Goal: Complete application form

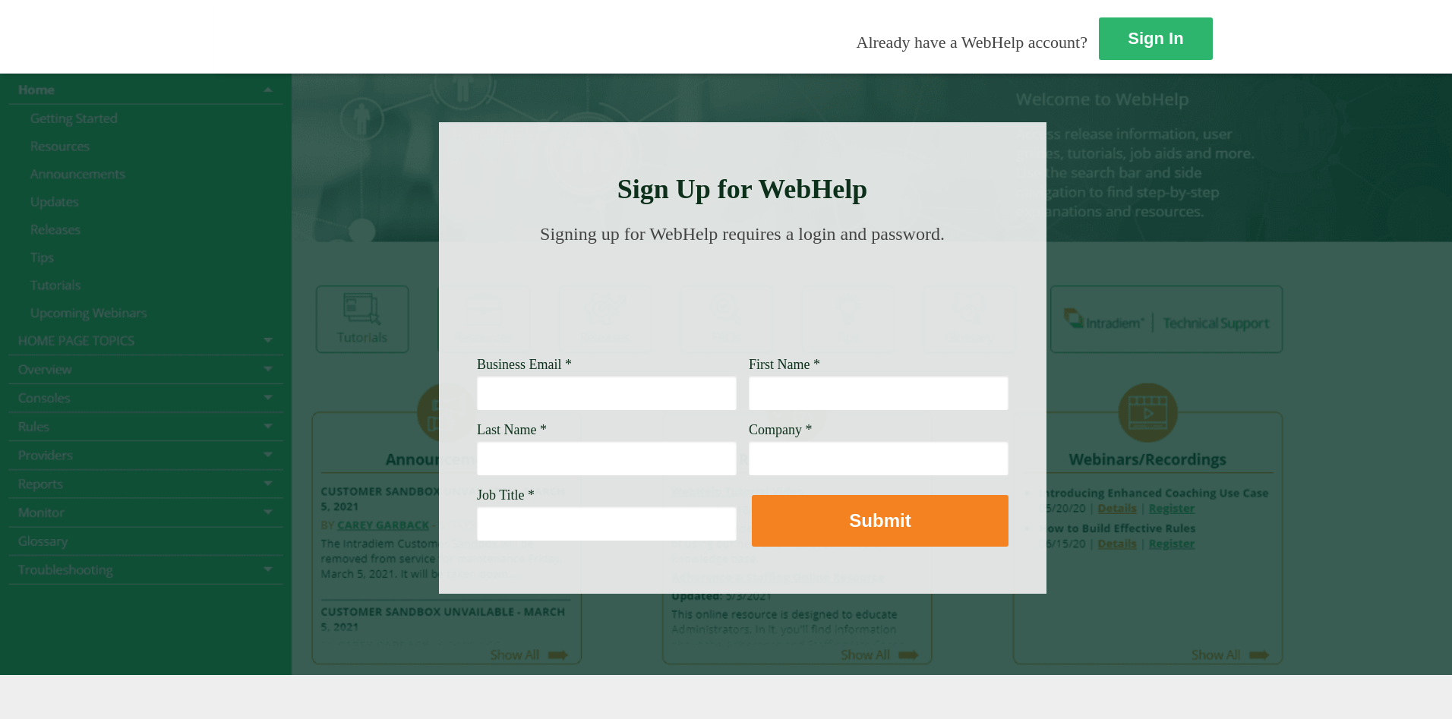
click at [477, 382] on input "Business Email *" at bounding box center [607, 392] width 260 height 35
click at [477, 398] on input "Business Email *" at bounding box center [607, 392] width 260 height 35
click at [477, 397] on input "Business Email *" at bounding box center [607, 392] width 260 height 35
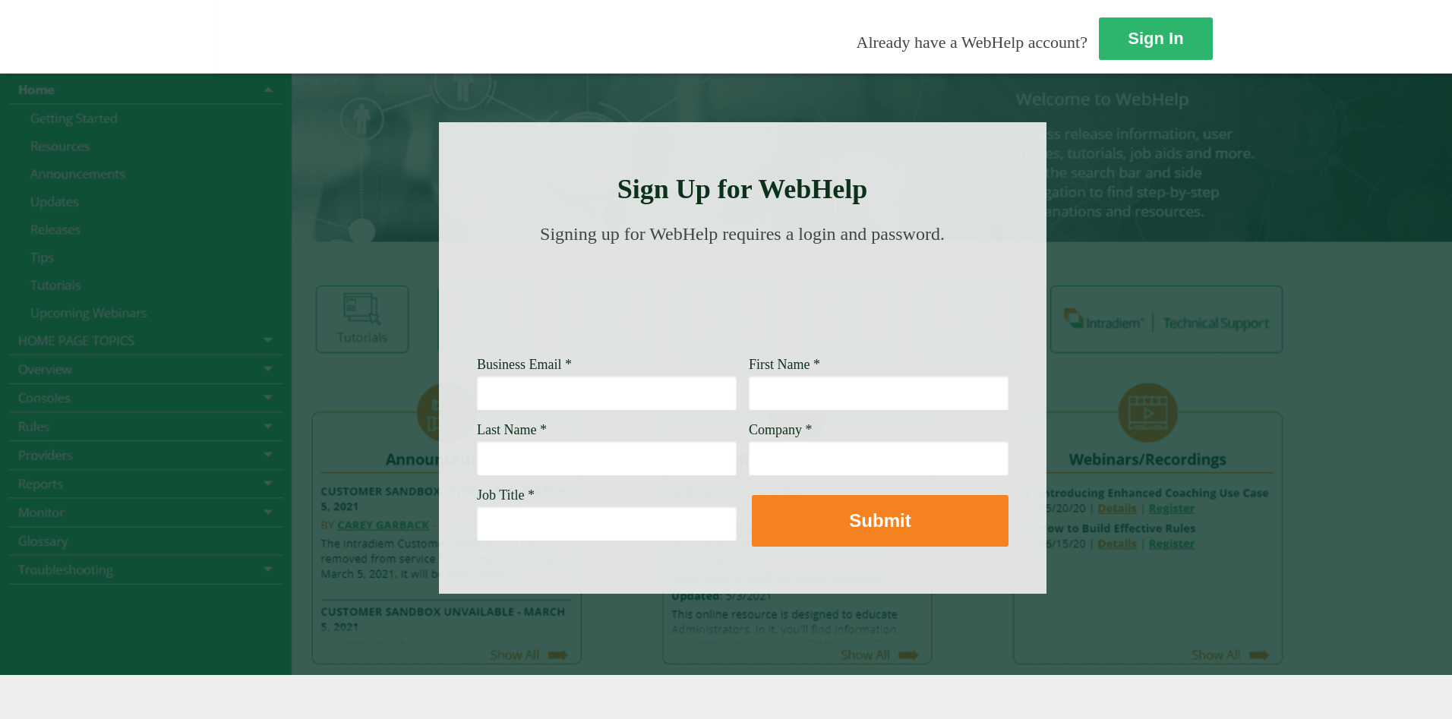
click at [477, 386] on input "Business Email *" at bounding box center [607, 392] width 260 height 35
type input "[PERSON_NAME][EMAIL_ADDRESS][PERSON_NAME][DOMAIN_NAME]"
type input "[PERSON_NAME]"
type input "h"
type input "[GEOGRAPHIC_DATA]"
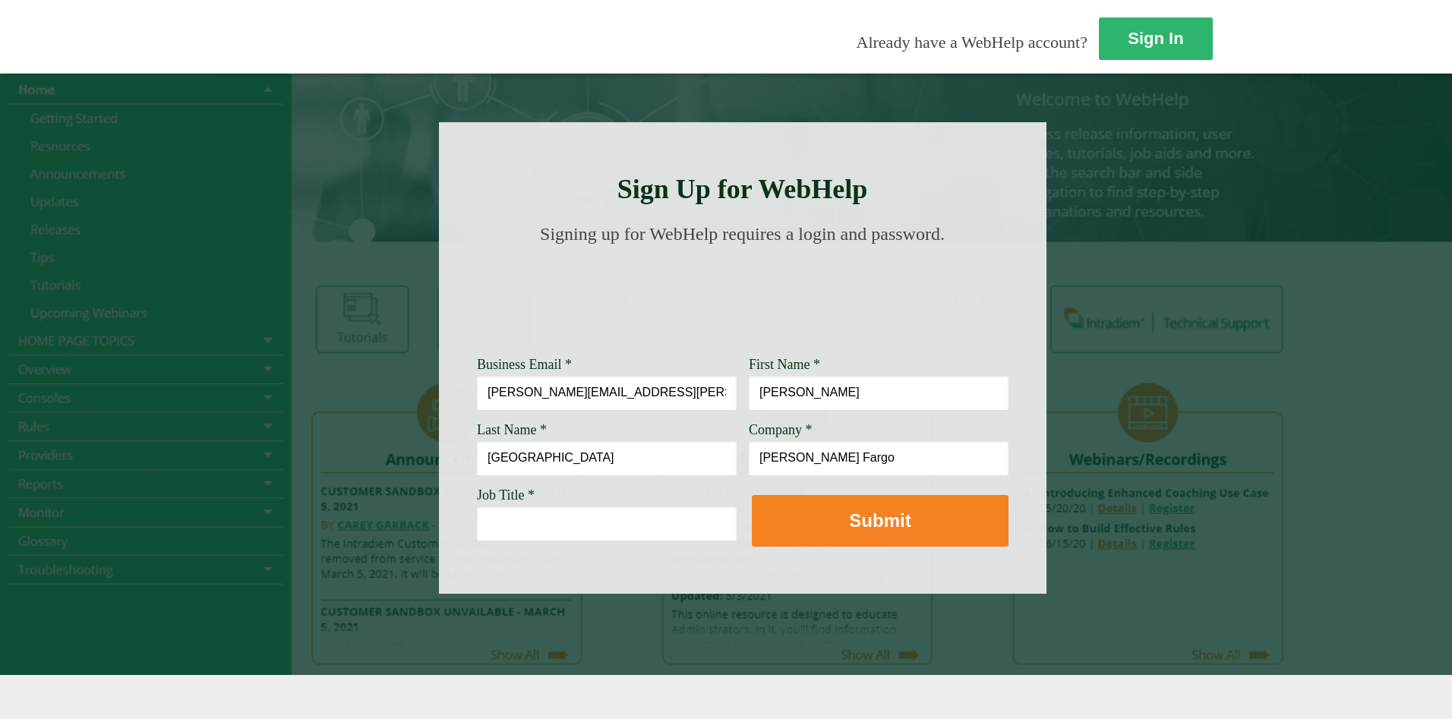
type input "[PERSON_NAME] Fargo"
type input "C"
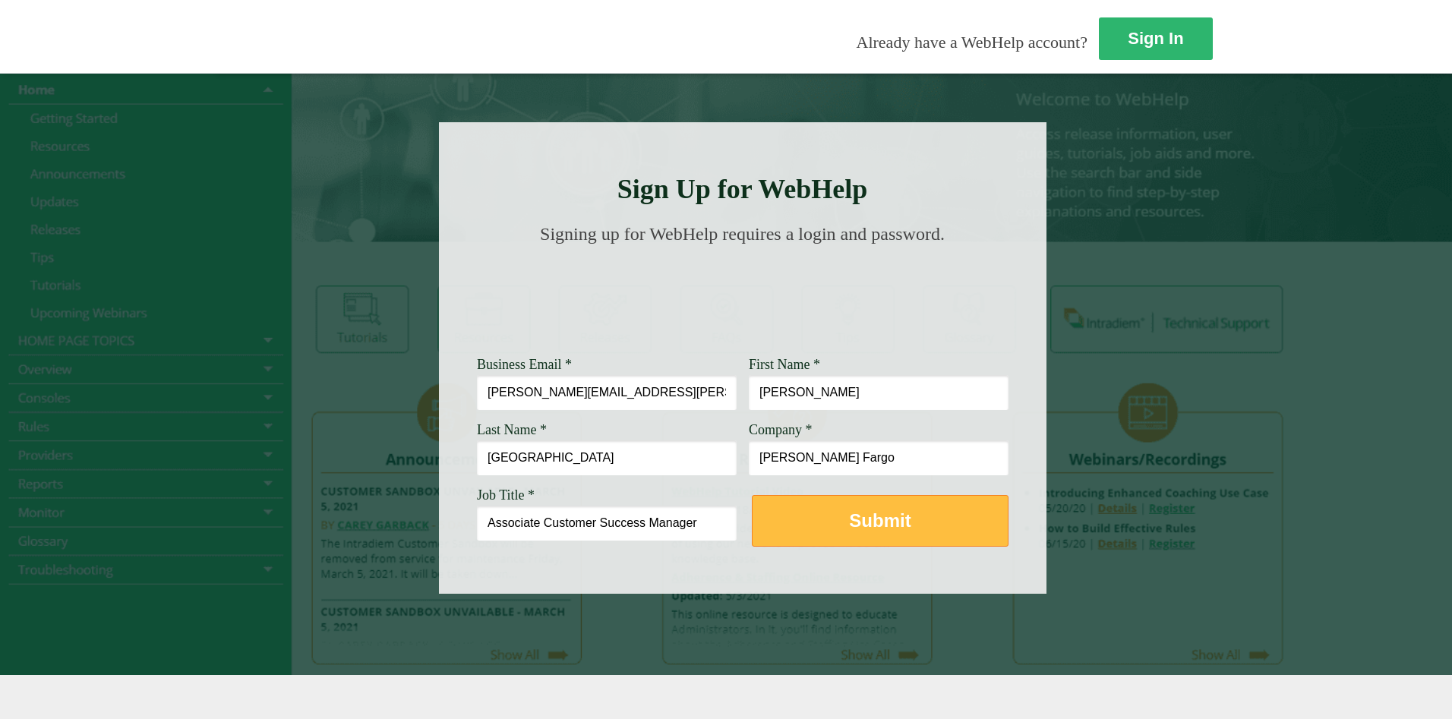
type input "Associate Customer Success Manager"
click at [752, 527] on button "Submit" at bounding box center [880, 521] width 257 height 52
